Goal: Transaction & Acquisition: Purchase product/service

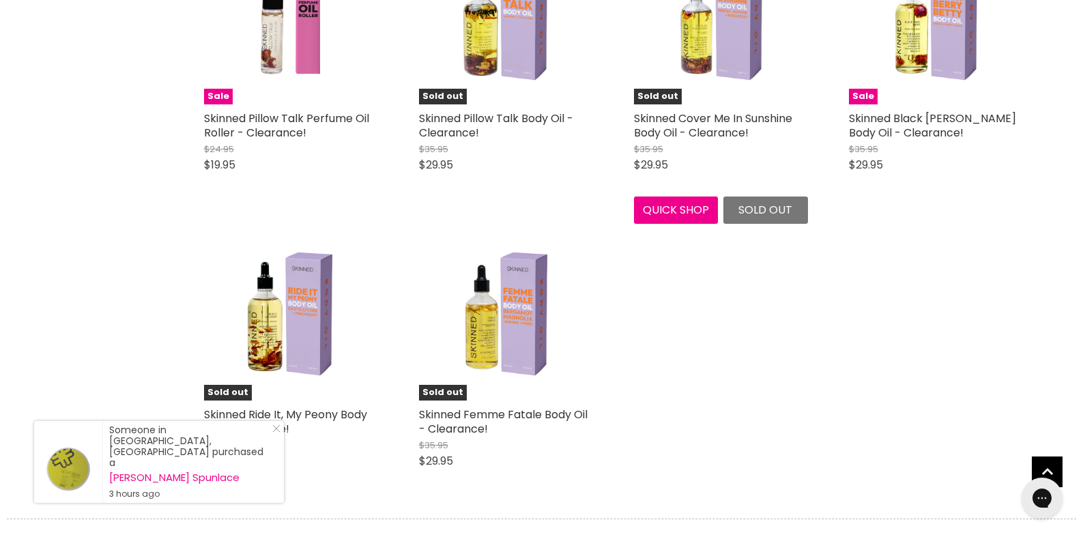
scroll to position [273, 0]
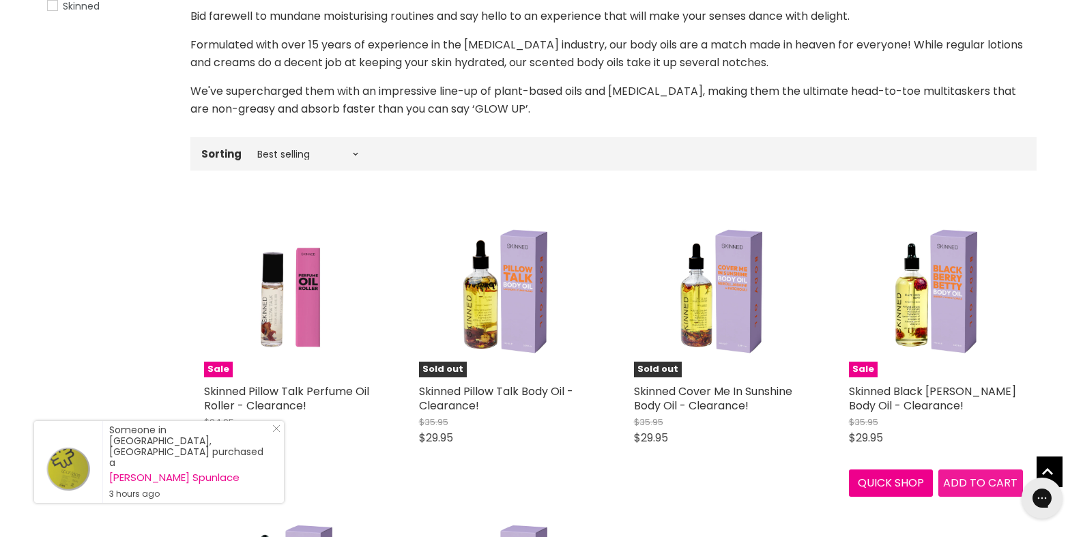
click at [987, 489] on span "Add to cart" at bounding box center [980, 483] width 74 height 16
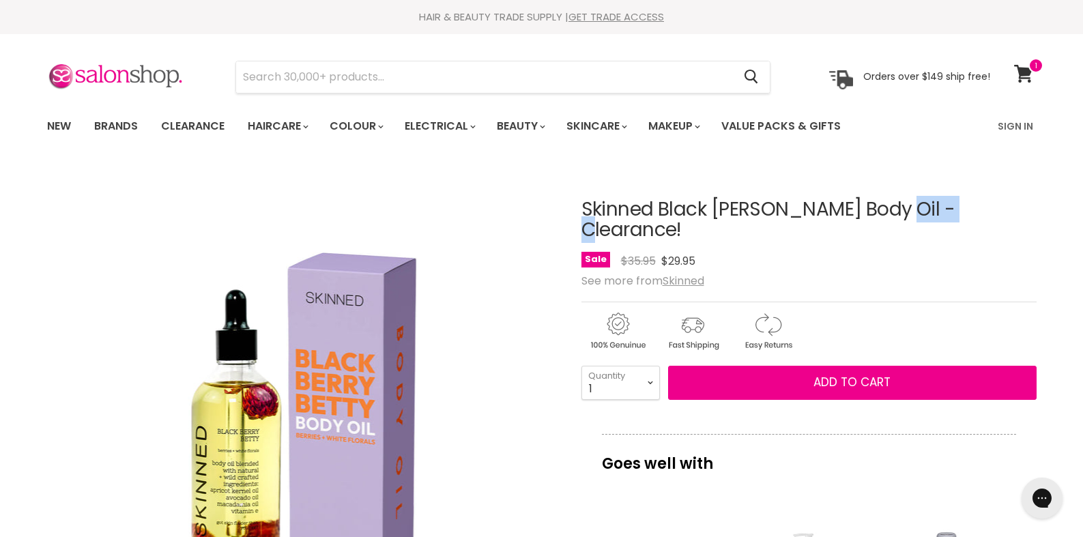
drag, startPoint x: 652, startPoint y: 212, endPoint x: 600, endPoint y: 212, distance: 51.9
click at [581, 211] on h1 "Skinned Black [PERSON_NAME] Body Oil - Clearance!" at bounding box center [808, 220] width 455 height 42
copy h1 "Skinned"
click at [261, 85] on input "Search" at bounding box center [484, 76] width 497 height 31
paste input "Skinned"
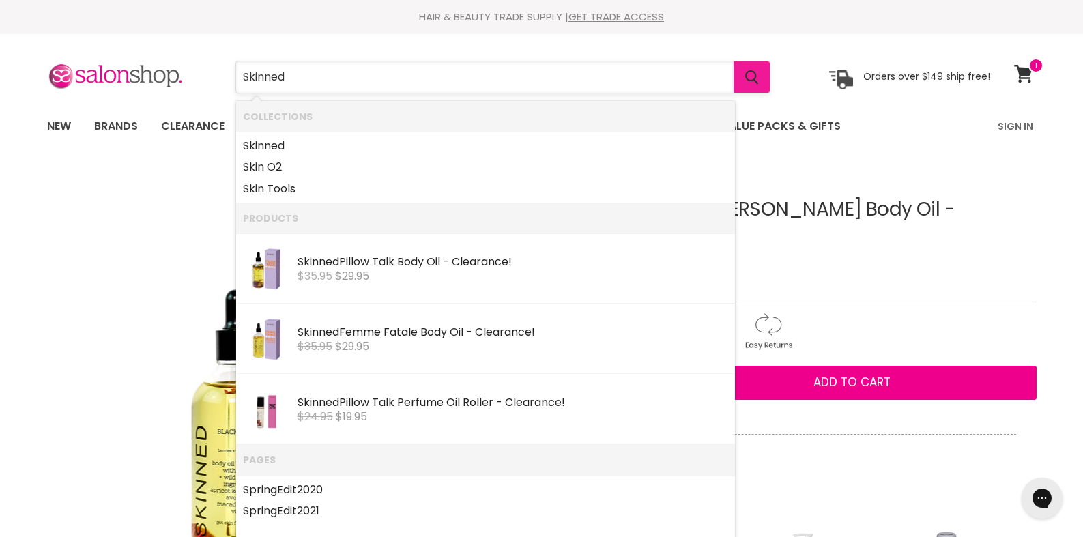
type input "Skinned"
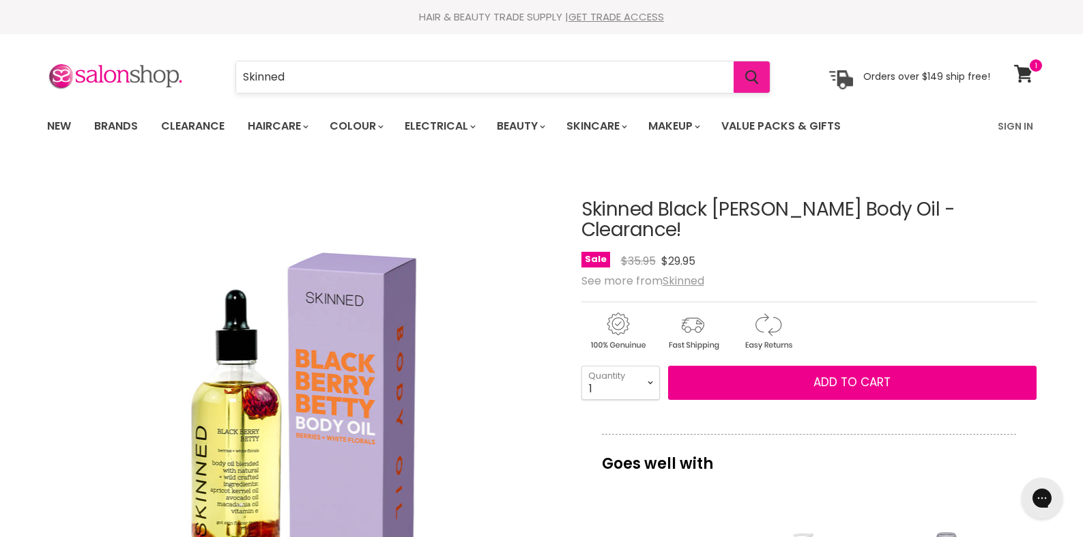
click at [751, 80] on icon "Search" at bounding box center [751, 77] width 13 height 14
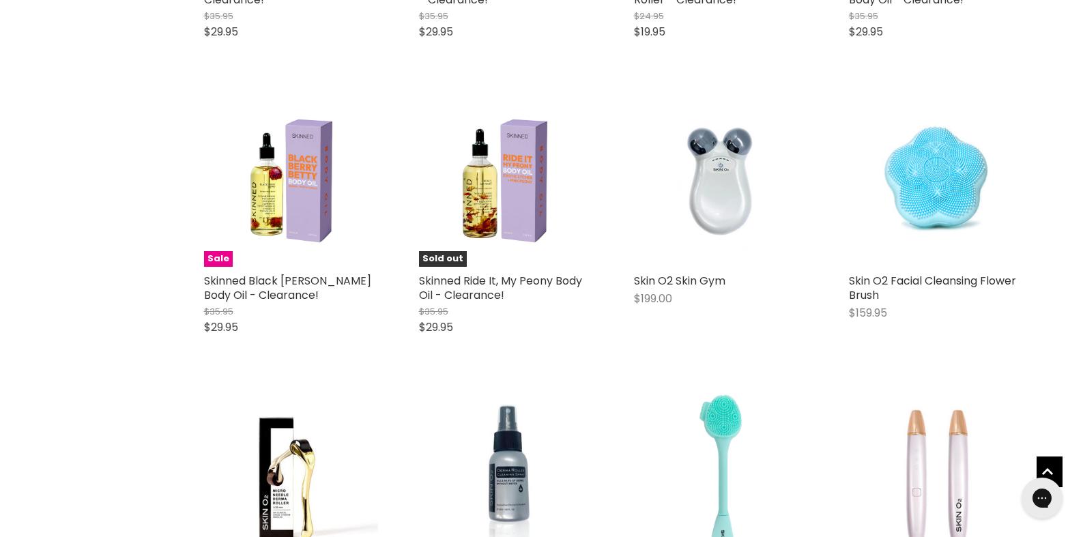
scroll to position [557, 0]
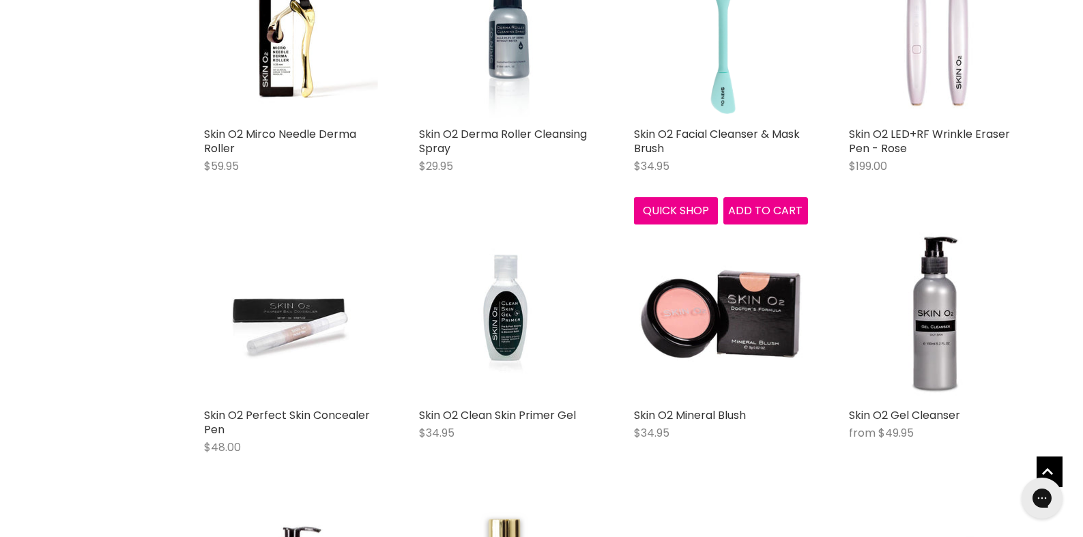
scroll to position [682, 0]
